Goal: Task Accomplishment & Management: Use online tool/utility

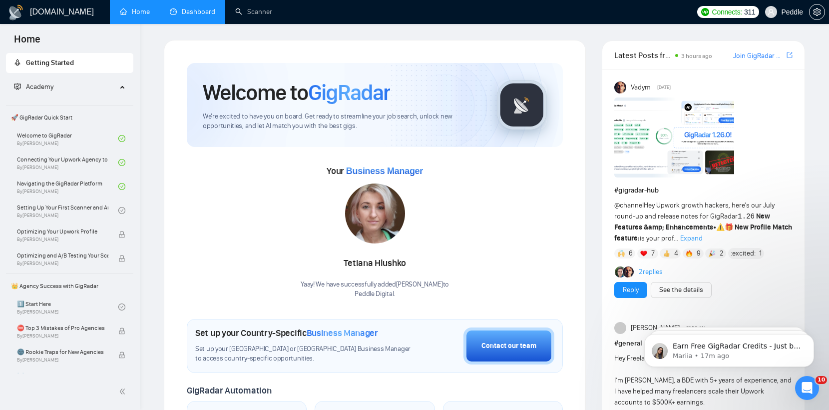
click at [193, 14] on link "Dashboard" at bounding box center [192, 11] width 45 height 8
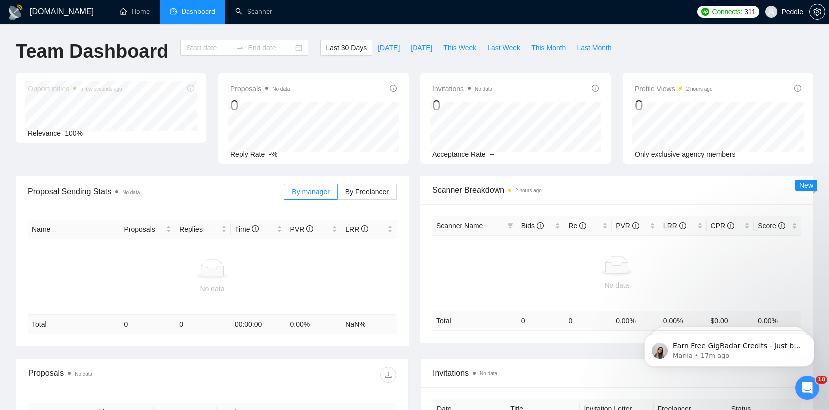
type input "[DATE]"
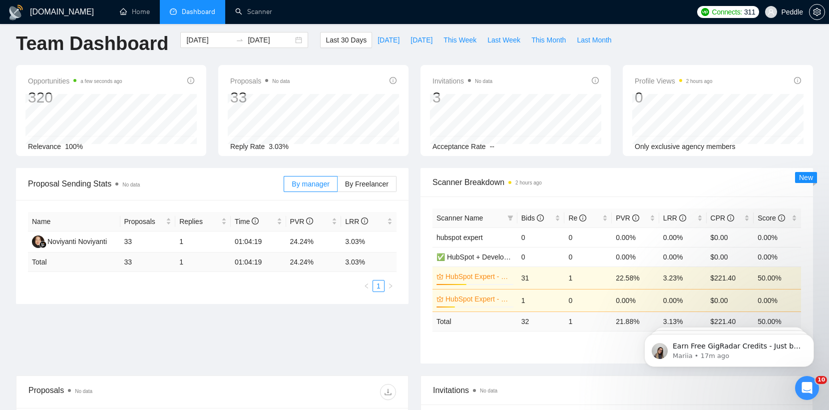
scroll to position [6, 0]
click at [405, 44] on button "[DATE]" at bounding box center [421, 41] width 33 height 16
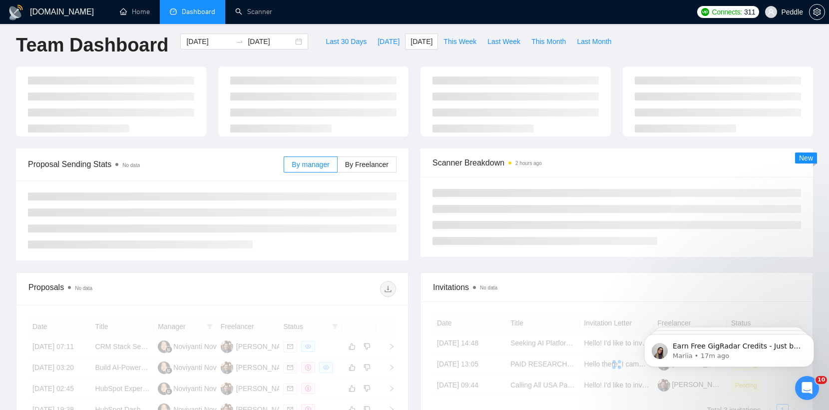
type input "[DATE]"
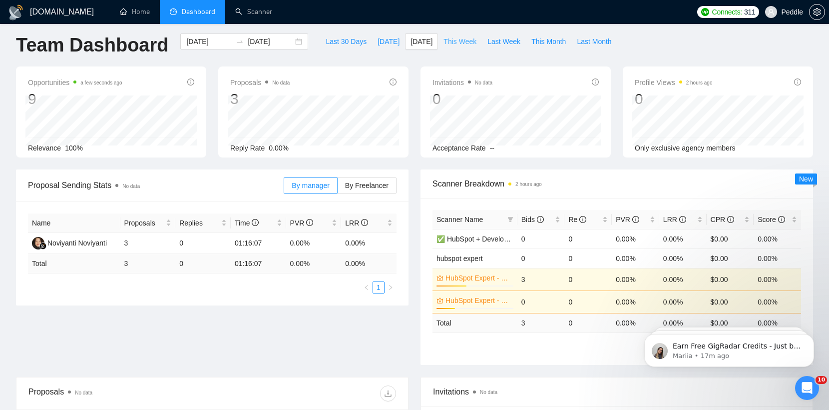
click at [450, 44] on span "This Week" at bounding box center [460, 41] width 33 height 11
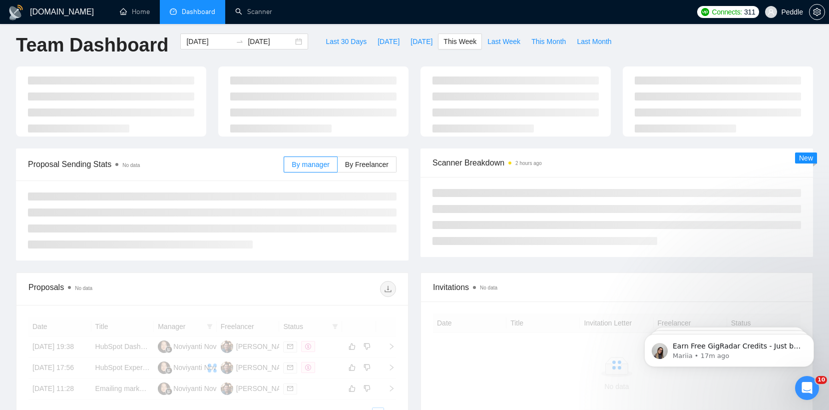
type input "[DATE]"
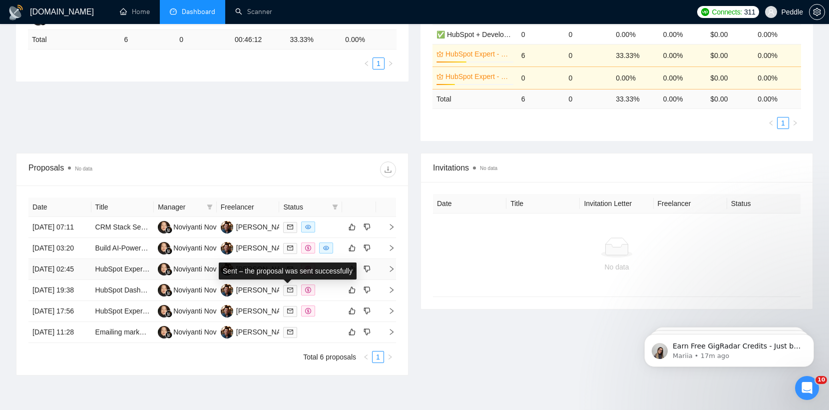
scroll to position [230, 0]
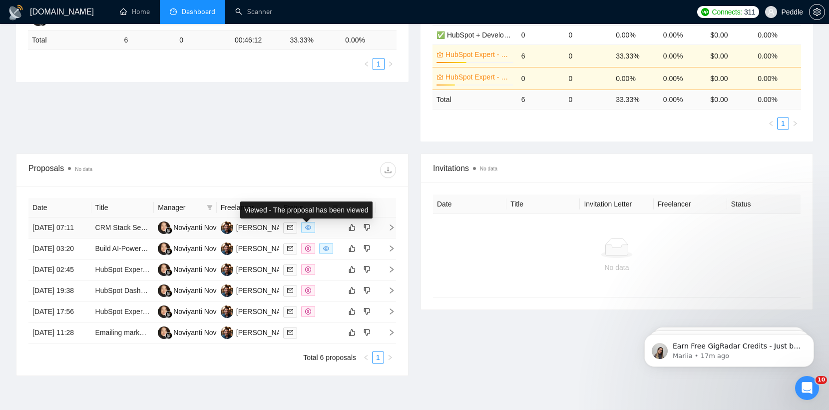
click at [308, 230] on icon "eye" at bounding box center [308, 227] width 6 height 6
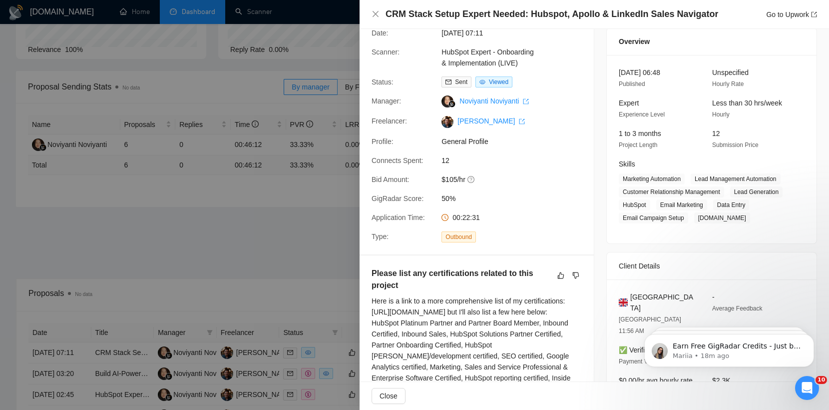
scroll to position [0, 0]
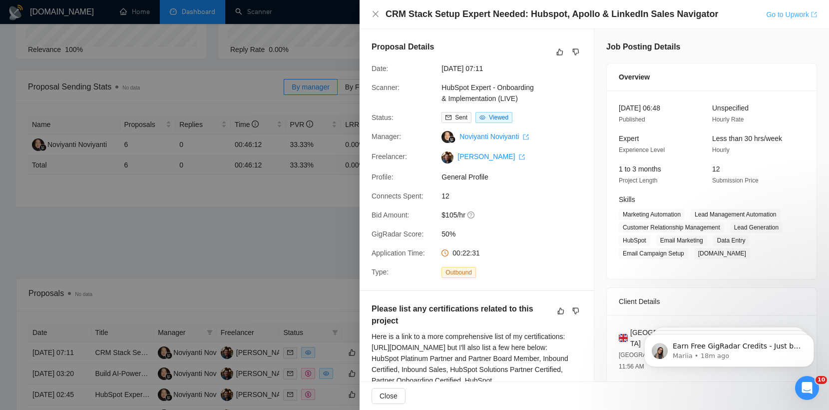
click at [783, 14] on link "Go to Upwork" at bounding box center [791, 14] width 51 height 8
click at [378, 13] on icon "close" at bounding box center [376, 14] width 8 height 8
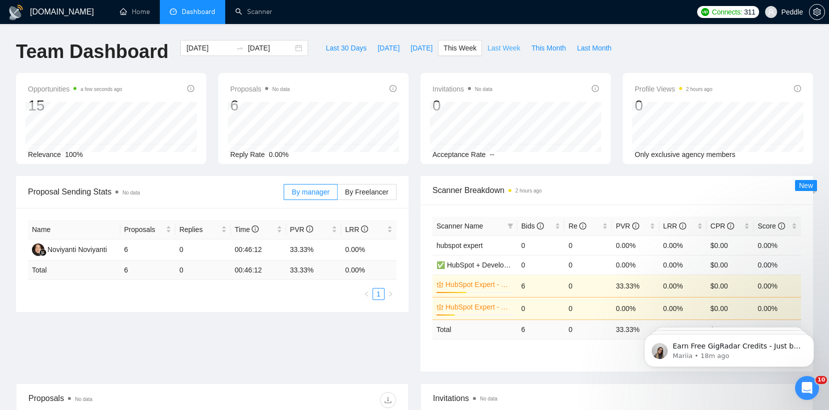
click at [498, 52] on span "Last Week" at bounding box center [504, 47] width 33 height 11
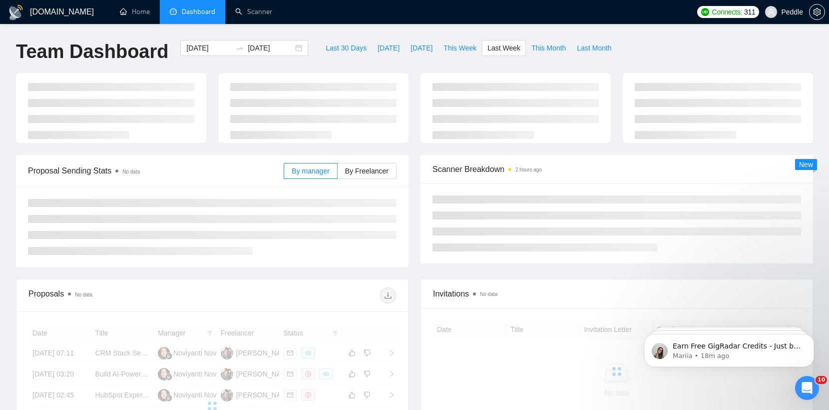
type input "[DATE]"
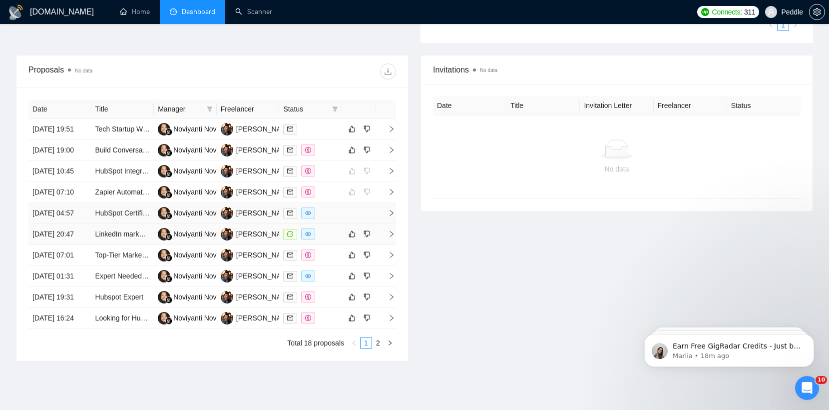
scroll to position [329, 0]
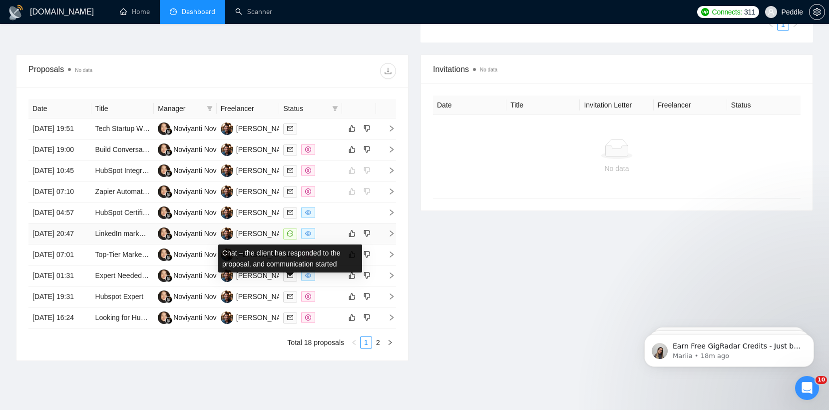
click at [290, 236] on icon "message" at bounding box center [290, 233] width 6 height 6
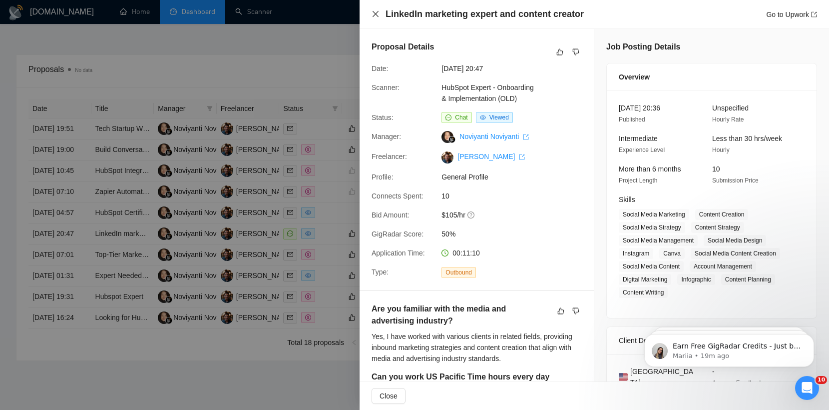
click at [375, 16] on icon "close" at bounding box center [376, 14] width 8 height 8
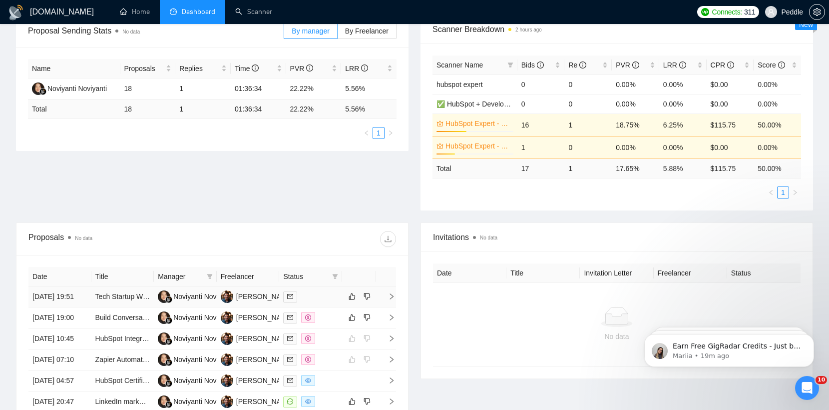
scroll to position [0, 0]
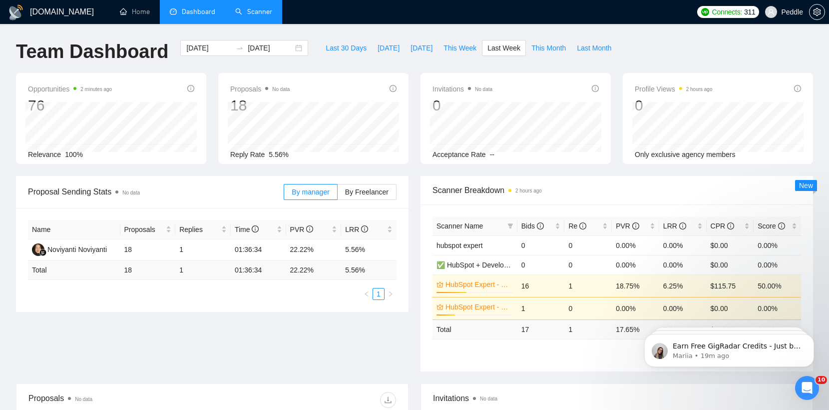
click at [264, 16] on link "Scanner" at bounding box center [253, 11] width 37 height 8
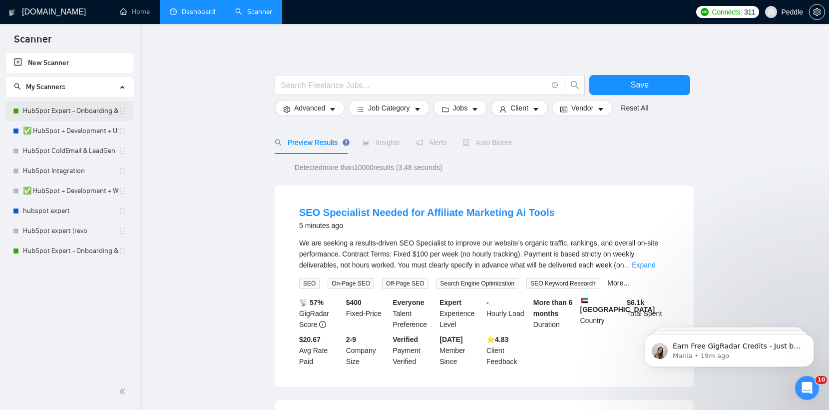
click at [80, 110] on link "HubSpot Expert - Onboarding & Implementation (LIVE)" at bounding box center [70, 111] width 95 height 20
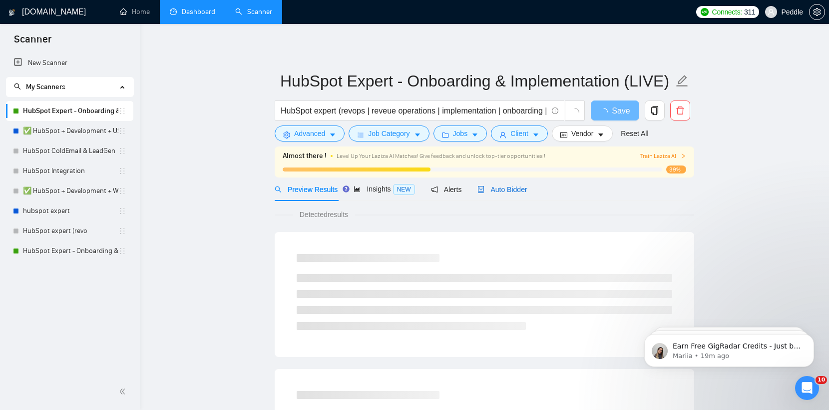
click at [522, 191] on span "Auto Bidder" at bounding box center [502, 189] width 49 height 8
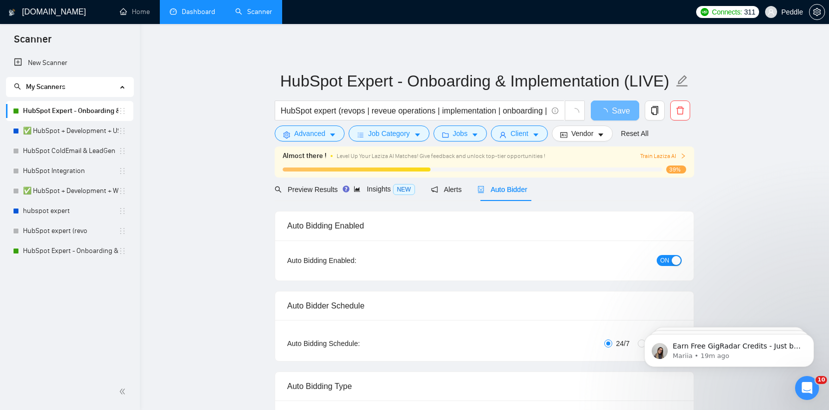
checkbox input "true"
click at [521, 191] on span "Auto Bidder" at bounding box center [511, 189] width 49 height 8
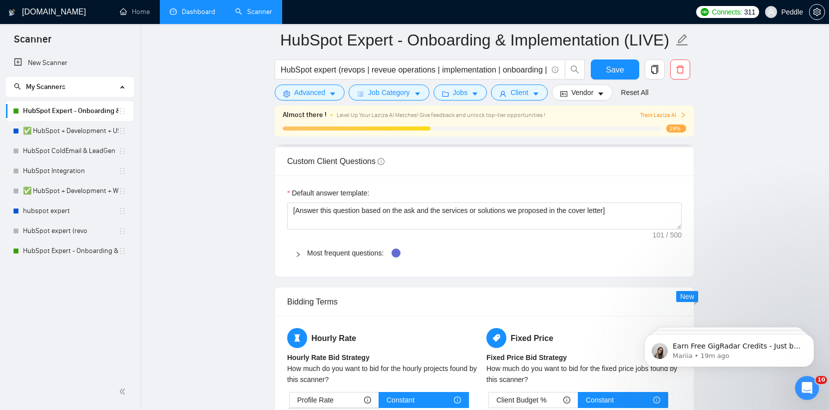
scroll to position [1442, 0]
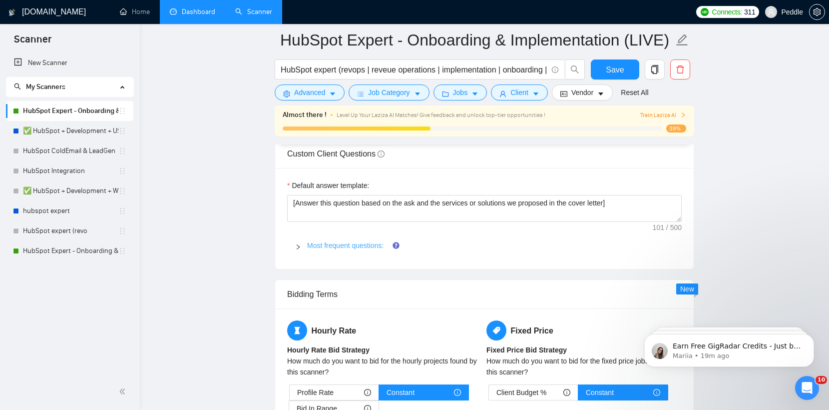
click at [372, 244] on link "Most frequent questions:" at bounding box center [345, 245] width 76 height 8
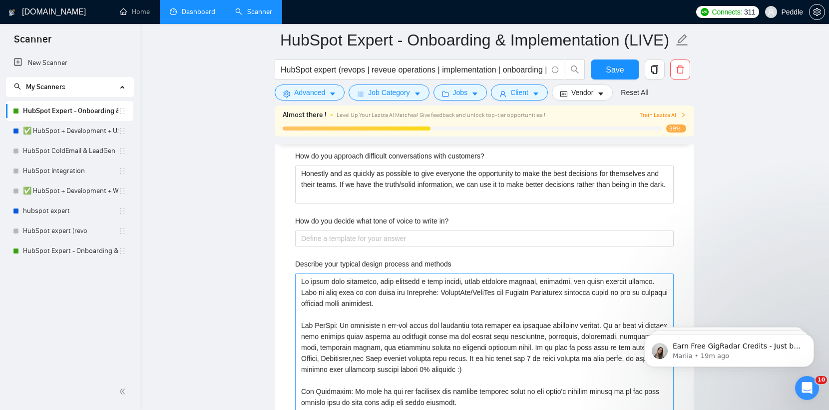
scroll to position [2200, 0]
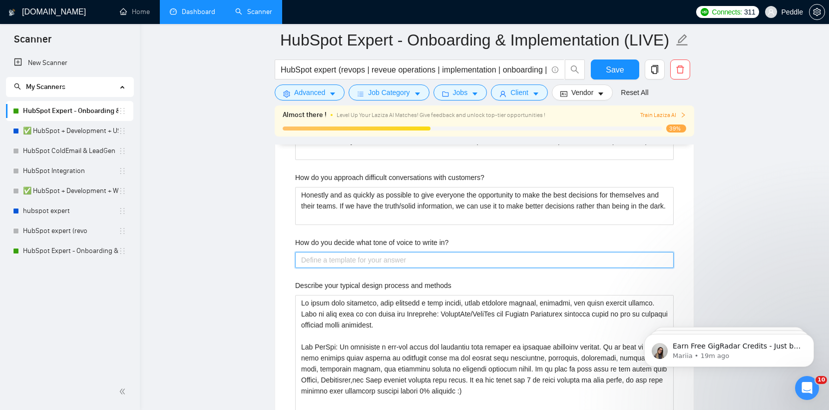
click at [468, 261] on in\? "How do you decide what tone of voice to write in?" at bounding box center [484, 260] width 379 height 16
type in\? "I"
type in\? "I u"
type in\? "I use"
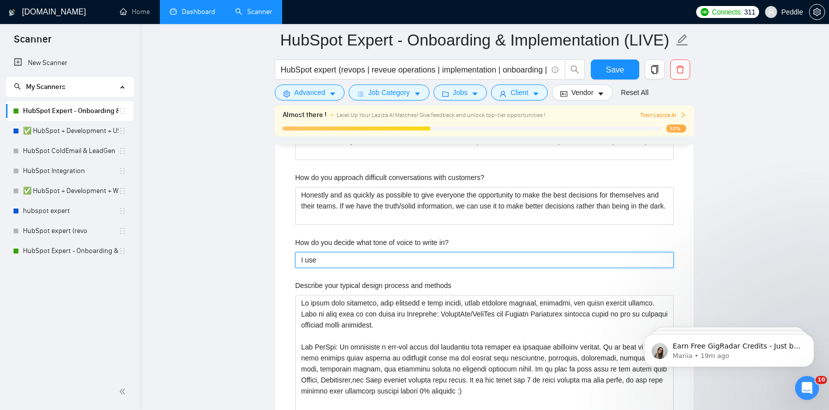
type in\? "I use t"
type in\? "I use th"
type in\? "I use the"
type in\? "I use the c"
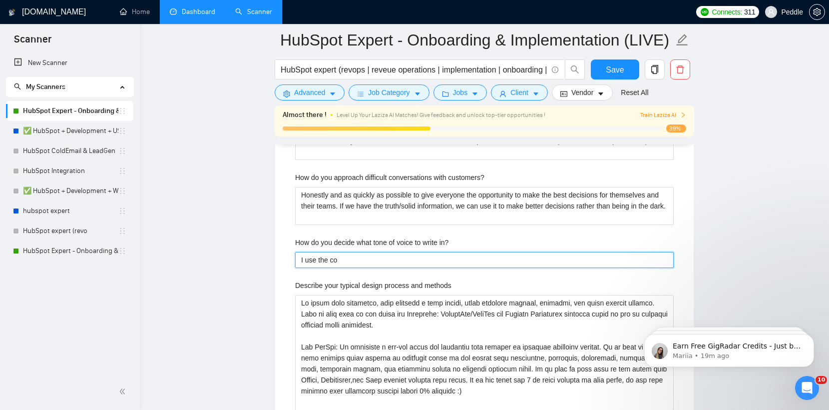
type in\? "I use the com"
type in\? "I use the compa"
type in\? "I use the compap"
type in\? "I use the compapn"
type in\? "I use the compapny"
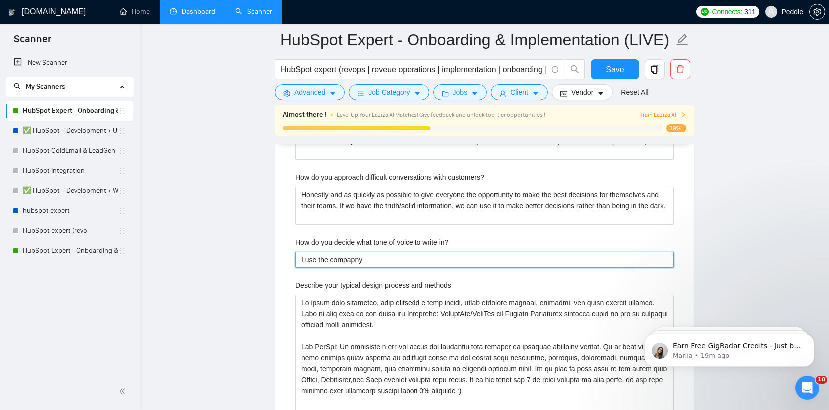
type in\? "I use the compapn"
type in\? "I use the compap"
type in\? "I use the compa"
type in\? "I use the compan"
type in\? "I use the company"
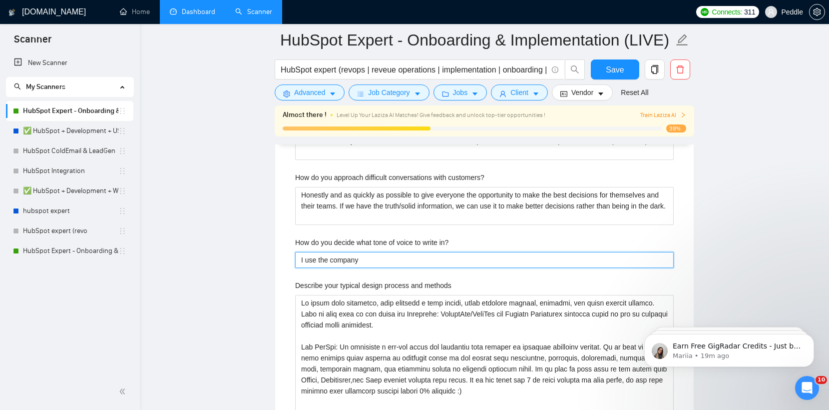
type in\? "I use the company"
type in\? "I use the company b"
type in\? "I use the company br"
type in\? "I use the company bra"
type in\? "I use the company bran"
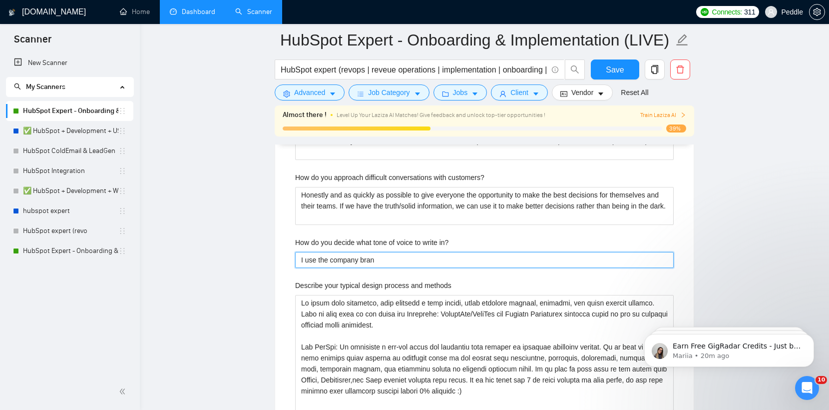
type in\? "I use the company brand"
type in\? "I use the company brand v"
type in\? "I use the company brand vo"
type in\? "I use the company brand voi"
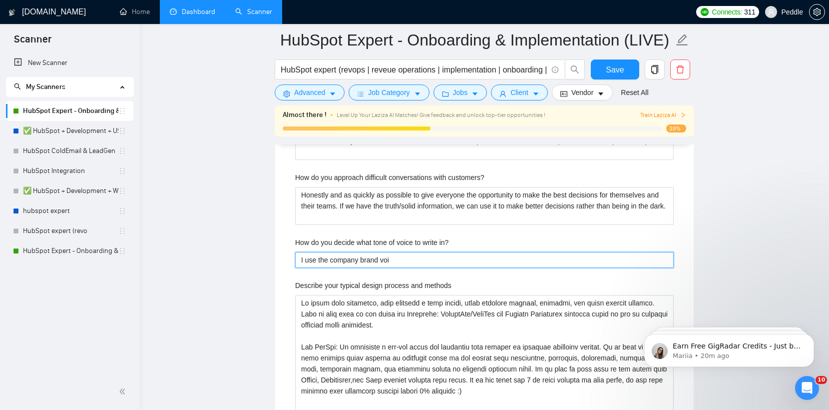
type in\? "I use the company brand voic"
type in\? "I use the company brand voice"
type in\? "I use the company brand voice a"
type in\? "I use the company brand voice an"
type in\? "I use the company brand voice and"
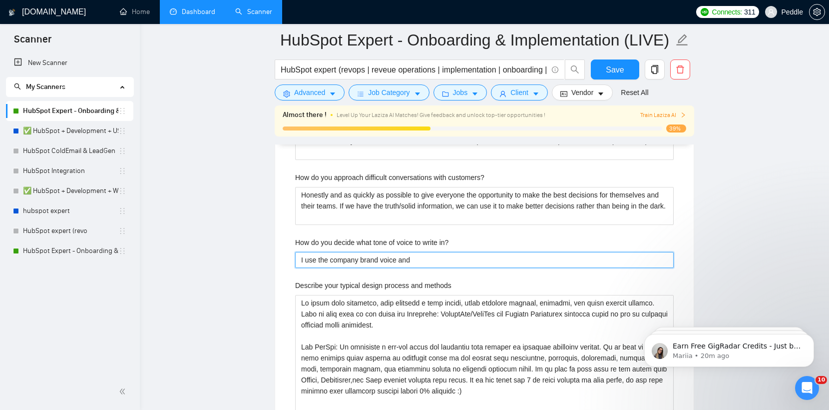
type in\? "I use the company brand voice and"
type in\? "I use the company brand voice and m"
type in\? "I use the company brand voice and ma"
type in\? "I use the company brand voice and map"
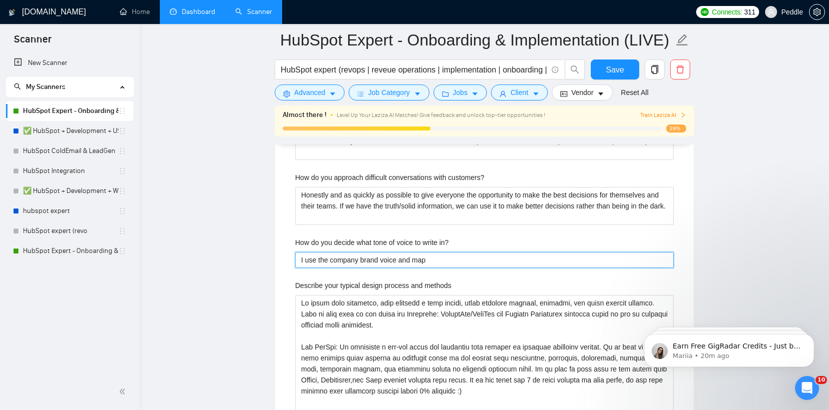
type in\? "I use the company brand voice and map t"
type in\? "I use the company brand voice and map th"
type in\? "I use the company brand voice and map the"
type in\? "I use the company brand voice and map the m"
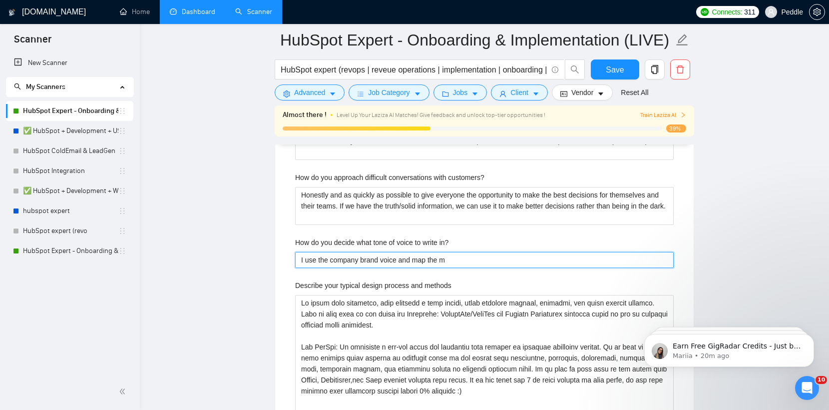
type in\? "I use the company brand voice and map the me"
type in\? "I use the company brand voice and map the mes"
type in\? "I use the company brand voice and map the mess"
type in\? "I use the company brand voice and map the messa"
type in\? "I use the company brand voice and map the messag"
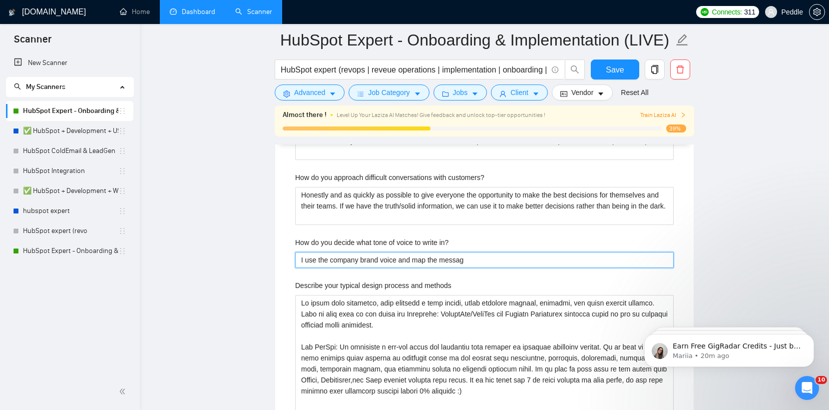
type in\? "I use the company brand voice and map the messagi"
type in\? "I use the company brand voice and map the messagin"
type in\? "I use the company brand voice and map the messaging"
type in\? "I use the company brand voice and map the messaging t"
type in\? "I use the company brand voice and map the messaging to"
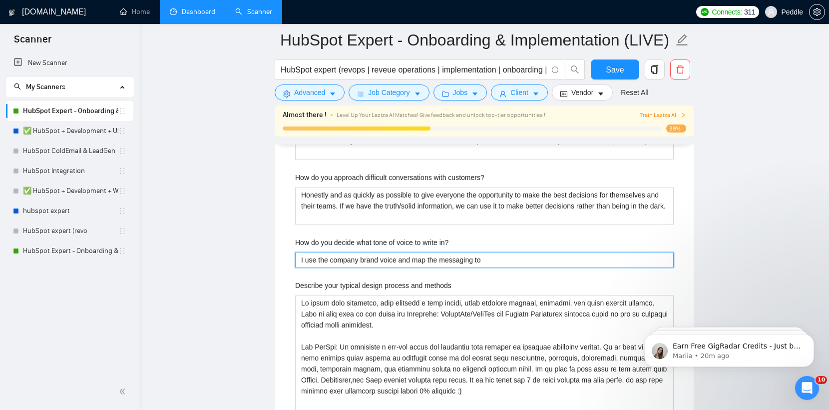
type in\? "I use the company brand voice and map the messaging to"
type in\? "I use the company brand voice and map the messaging to t"
type in\? "I use the company brand voice and map the messaging to the"
type in\? "I use the company brand voice and map the messaging to the c"
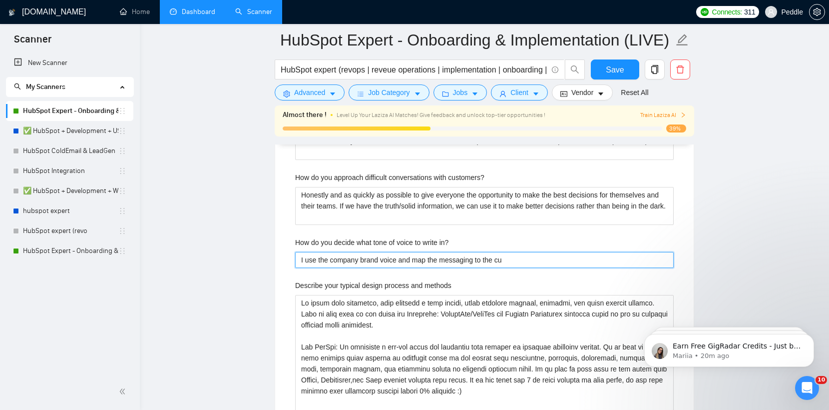
type in\? "I use the company brand voice and map the messaging to the cus"
type in\? "I use the company brand voice and map the messaging to the custo"
type in\? "I use the company brand voice and map the messaging to the custom"
type in\? "I use the company brand voice and map the messaging to the custome"
type in\? "I use the company brand voice and map the messaging to the customer"
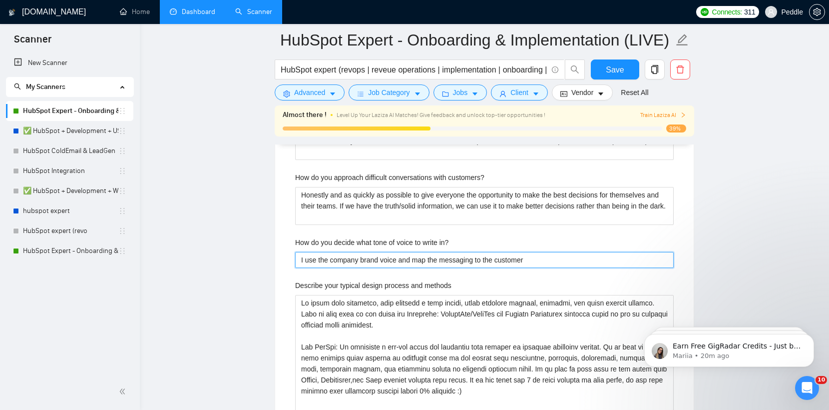
type in\? "I use the company brand voice and map the messaging to the customer p"
type in\? "I use the company brand voice and map the messaging to the customer pa"
type in\? "I use the company brand voice and map the messaging to the customer pai"
type in\? "I use the company brand voice and map the messaging to the customer pain"
type in\? "I use the company brand voice and map the messaging to the customer pain p"
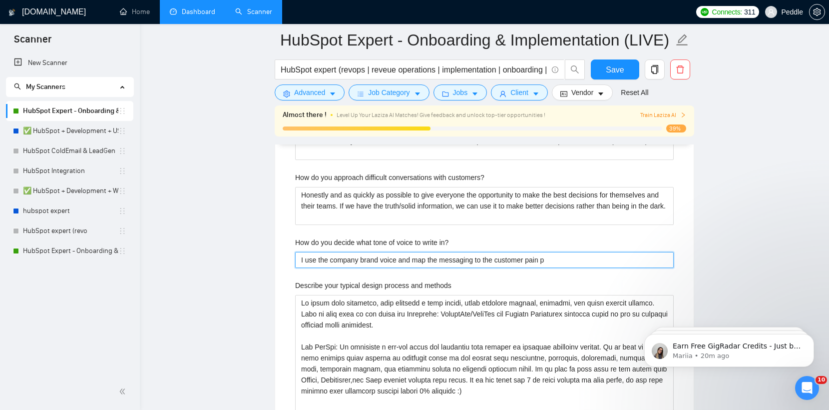
type in\? "I use the company brand voice and map the messaging to the customer pain po"
type in\? "I use the company brand voice and map the messaging to the customer pain poi"
type in\? "I use the company brand voice and map the messaging to the customer pain poin"
type in\? "I use the company brand voice and map the messaging to the customer pain points"
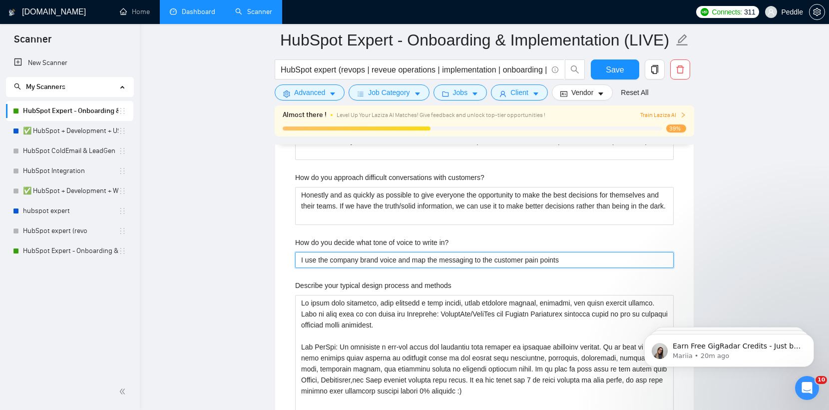
type in\? "I use the company brand voice and map the messaging to the customer pain points…"
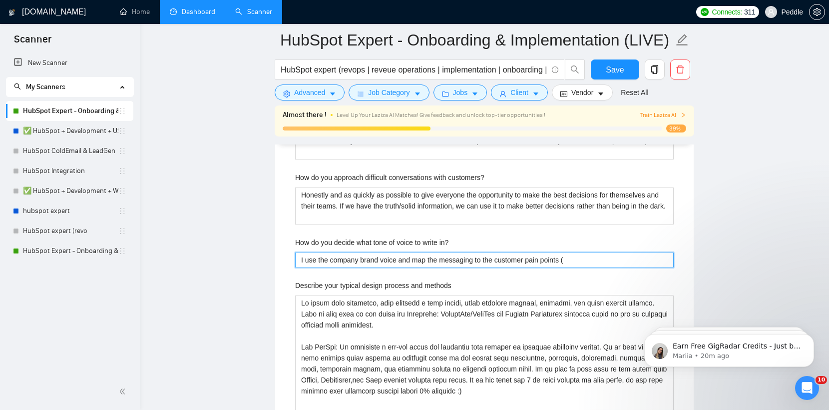
type in\? "I use the company brand voice and map the messaging to the customer pain points"
type in\? "I use the company brand voice and map the messaging to the customer pain points…"
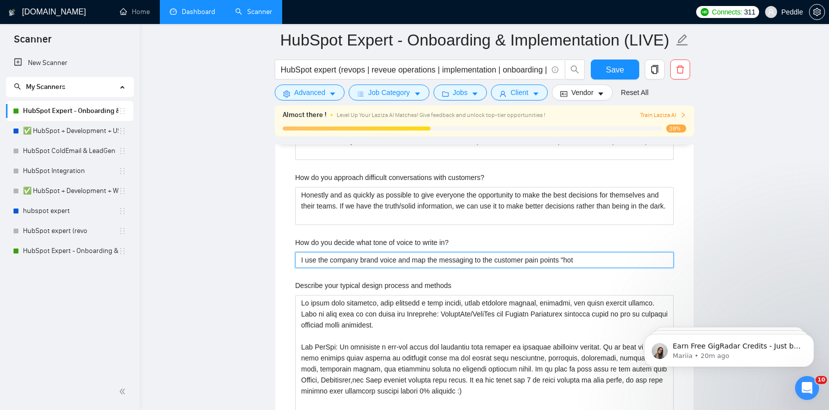
type in\? "I use the company brand voice and map the messaging to the customer pain points…"
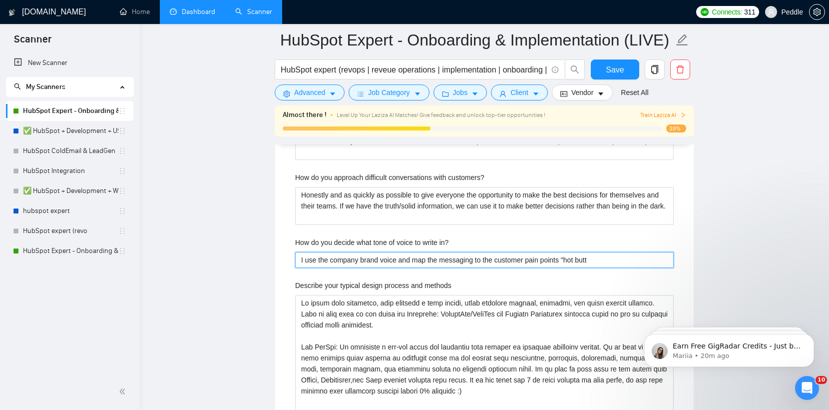
type in\? "I use the company brand voice and map the messaging to the customer pain points…"
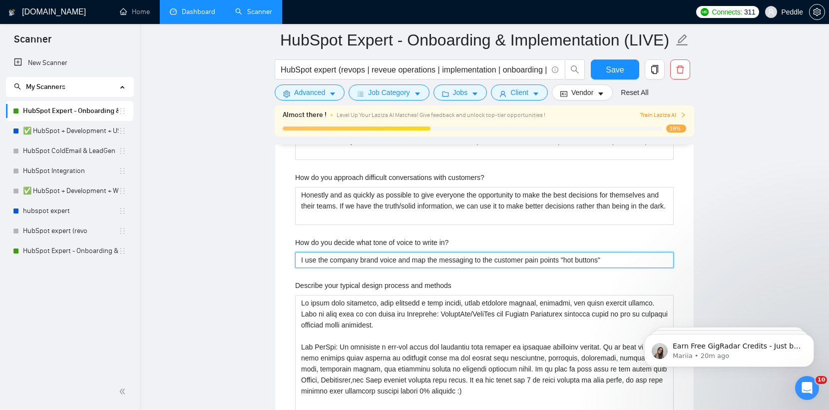
type in\? "I use the company brand voice and map the messaging to the customer pain points…"
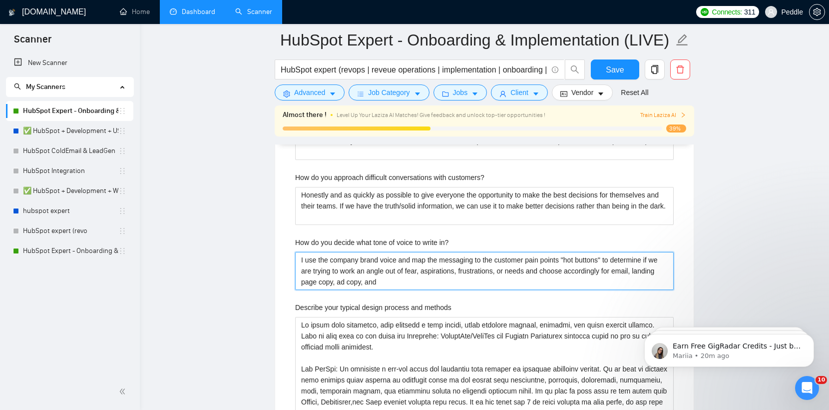
click at [301, 281] on in\? "I use the company brand voice and map the messaging to the customer pain points…" at bounding box center [484, 271] width 379 height 38
click at [424, 277] on in\? "I use the company brand voice and map the messaging to the customer pain points…" at bounding box center [484, 271] width 379 height 38
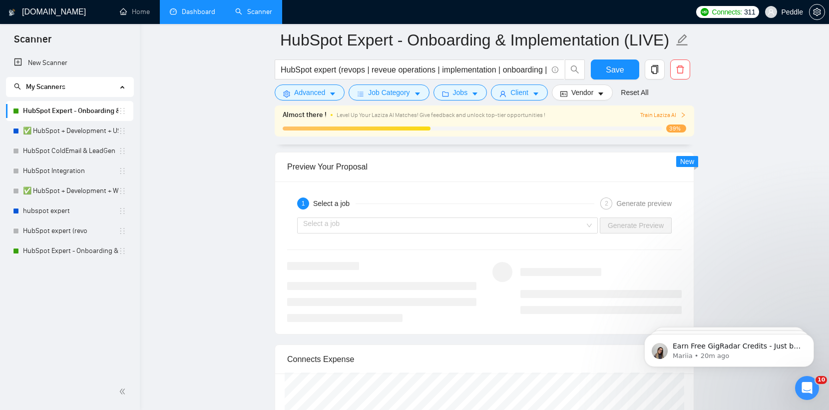
scroll to position [3430, 0]
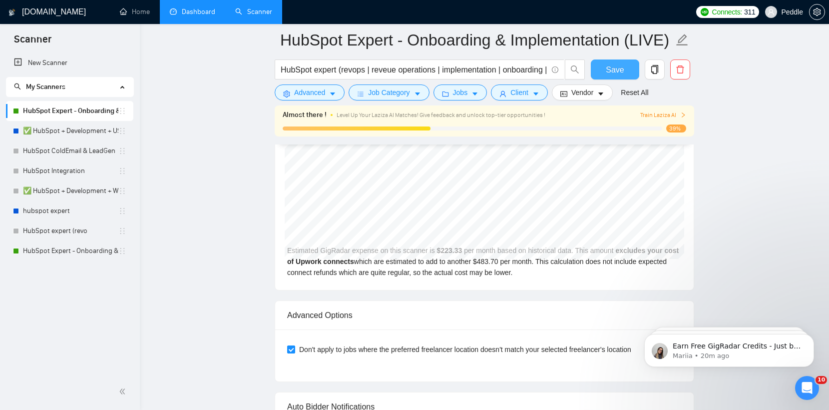
click at [623, 71] on span "Save" at bounding box center [615, 69] width 18 height 12
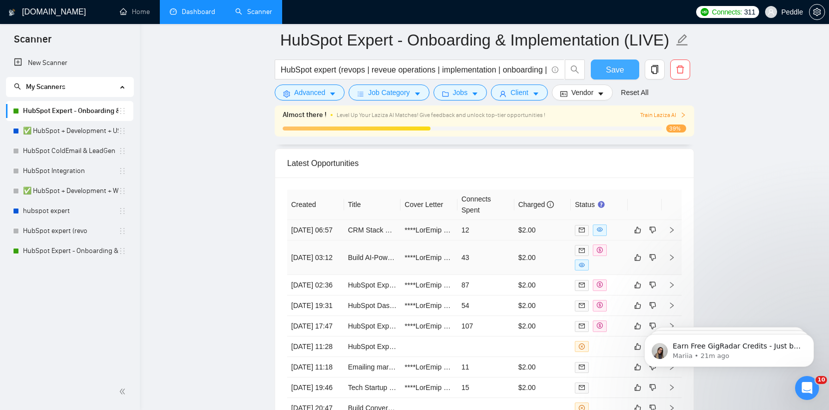
scroll to position [2617, 0]
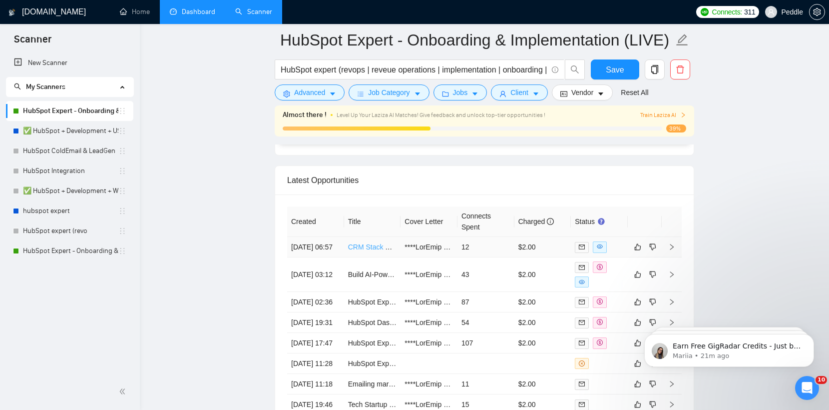
click at [370, 248] on link "CRM Stack Setup Expert Needed: Hubspot, Apollo & LinkedIn Sales Navigator" at bounding box center [469, 247] width 243 height 8
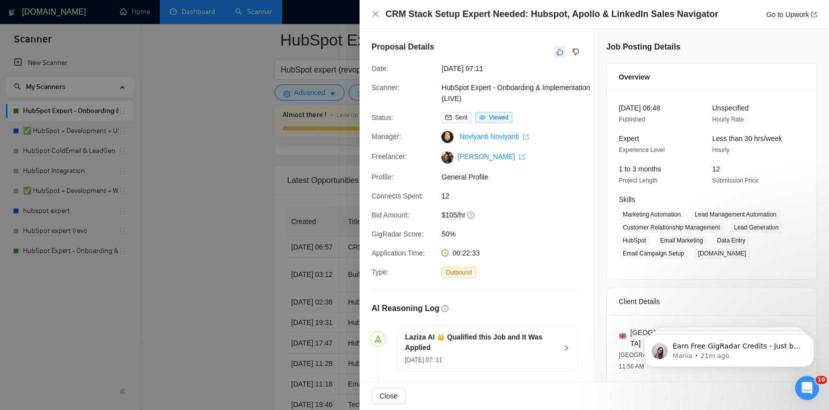
click at [558, 53] on icon "like" at bounding box center [560, 52] width 6 height 6
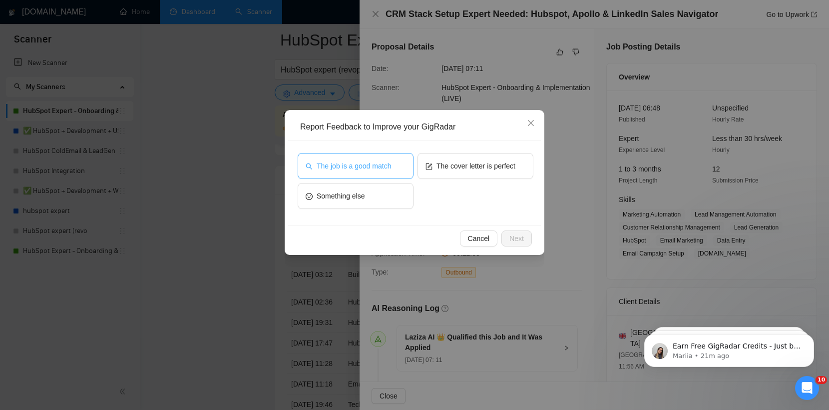
click at [391, 162] on span "The job is a good match" at bounding box center [354, 165] width 74 height 11
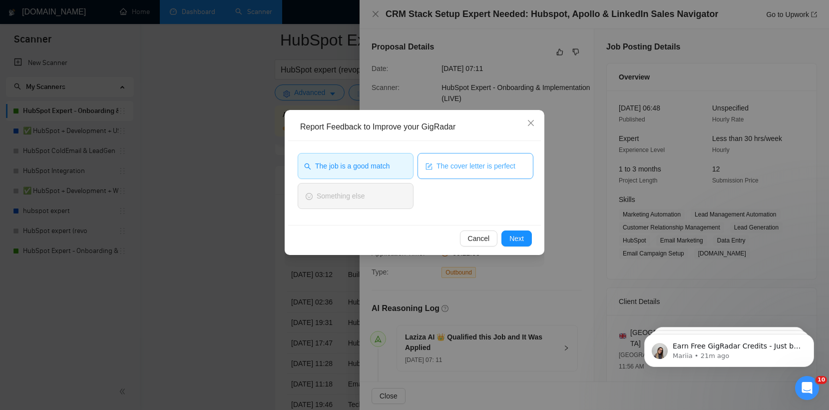
click at [471, 165] on span "The cover letter is perfect" at bounding box center [476, 165] width 79 height 11
click at [513, 234] on span "Next" at bounding box center [516, 238] width 14 height 11
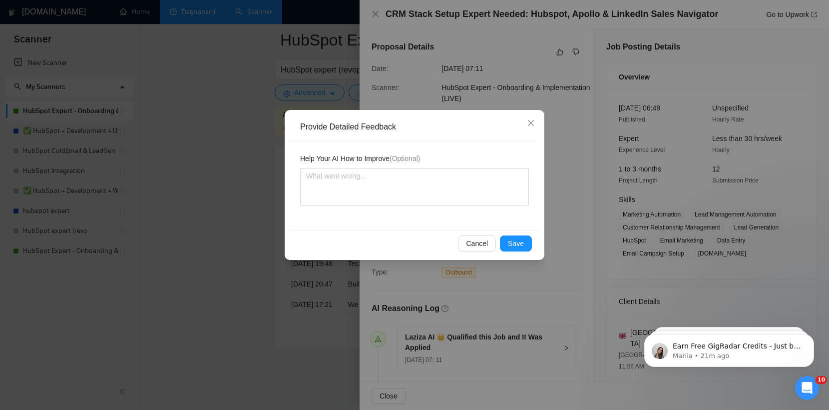
scroll to position [2862, 0]
click at [516, 244] on span "Save" at bounding box center [516, 243] width 16 height 11
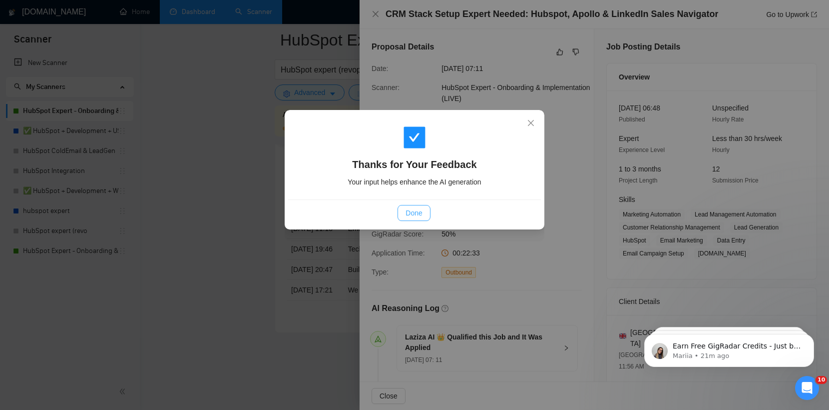
click at [421, 214] on span "Done" at bounding box center [414, 212] width 16 height 11
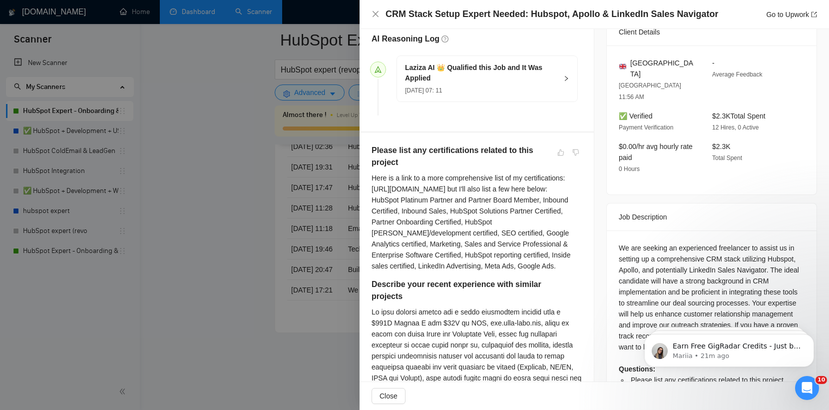
scroll to position [268, 0]
click at [374, 17] on icon "close" at bounding box center [376, 14] width 8 height 8
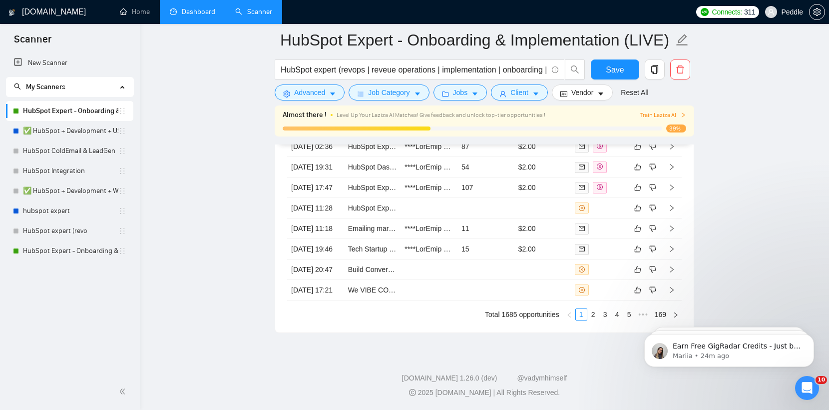
scroll to position [2862, 0]
